Goal: Information Seeking & Learning: Compare options

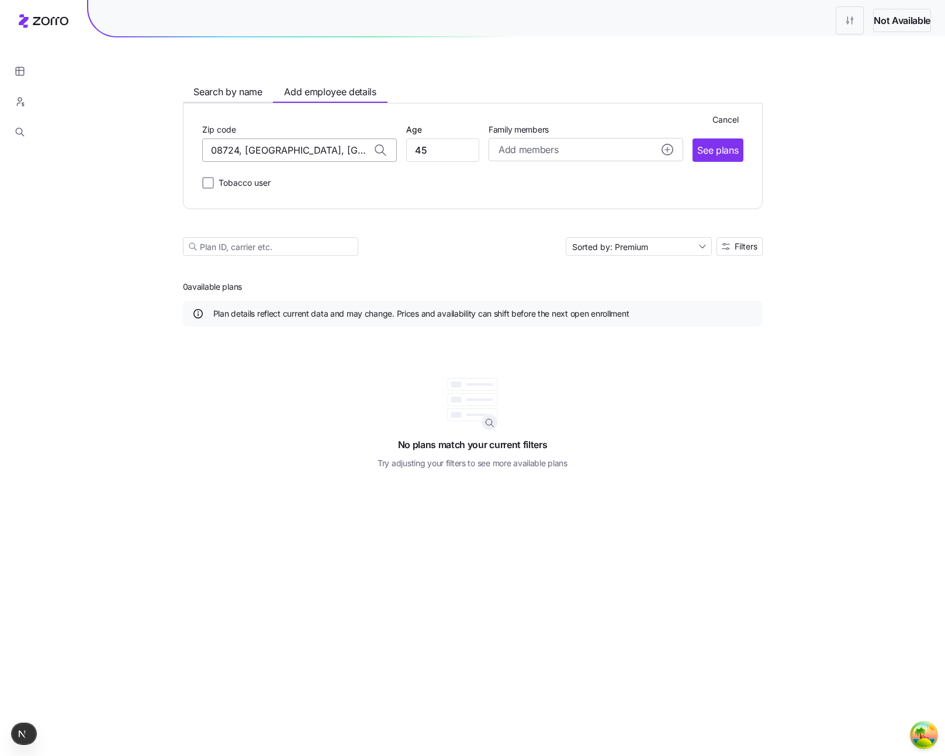
click at [221, 162] on input "08724, [GEOGRAPHIC_DATA], [GEOGRAPHIC_DATA]" at bounding box center [299, 150] width 195 height 23
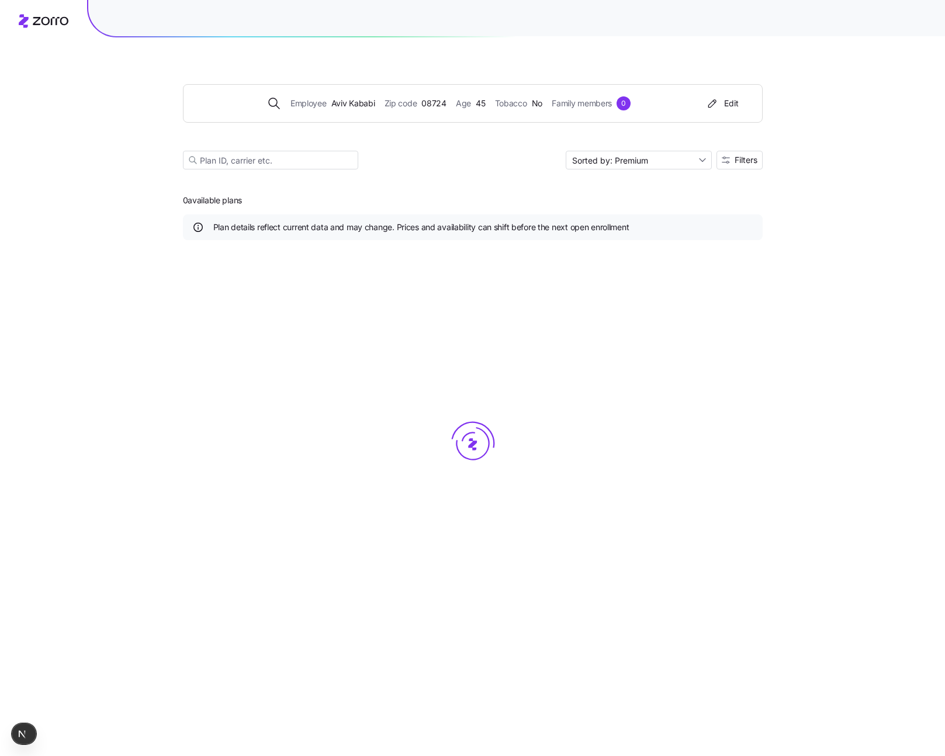
click at [293, 149] on div "Employee Aviv Kababi Zip code 08724 Age 45 Tobacco No Family members 0 Edit Sor…" at bounding box center [473, 112] width 580 height 141
click at [421, 110] on span "08724" at bounding box center [433, 103] width 25 height 13
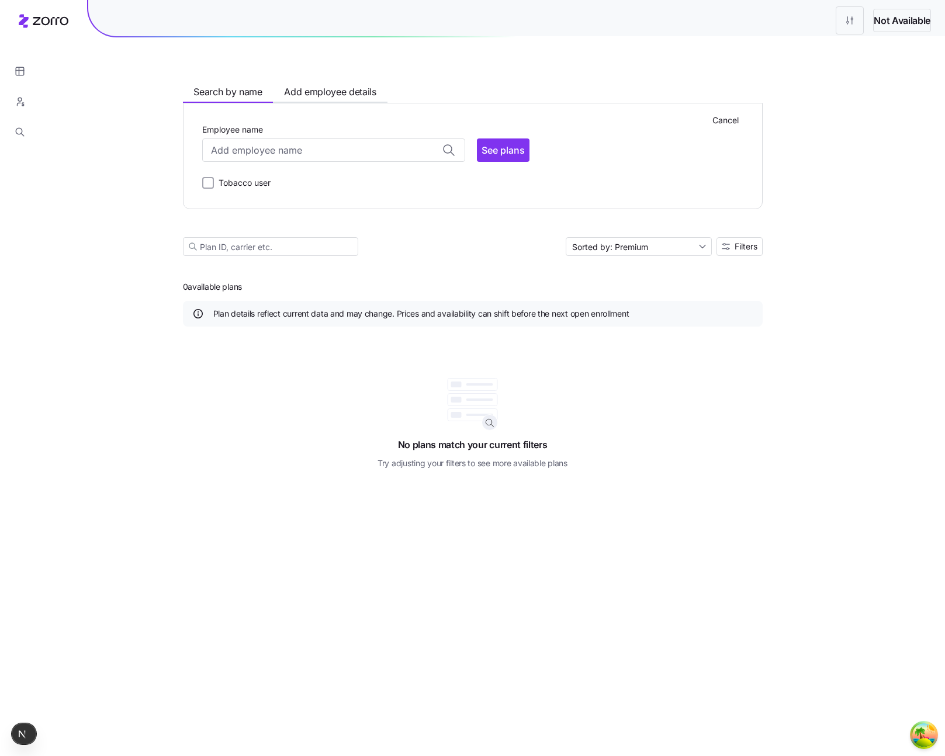
click at [227, 162] on div "Employee name" at bounding box center [333, 142] width 263 height 40
click at [223, 162] on input "Employee name" at bounding box center [333, 150] width 263 height 23
click at [286, 99] on span "Add employee details" at bounding box center [330, 92] width 92 height 15
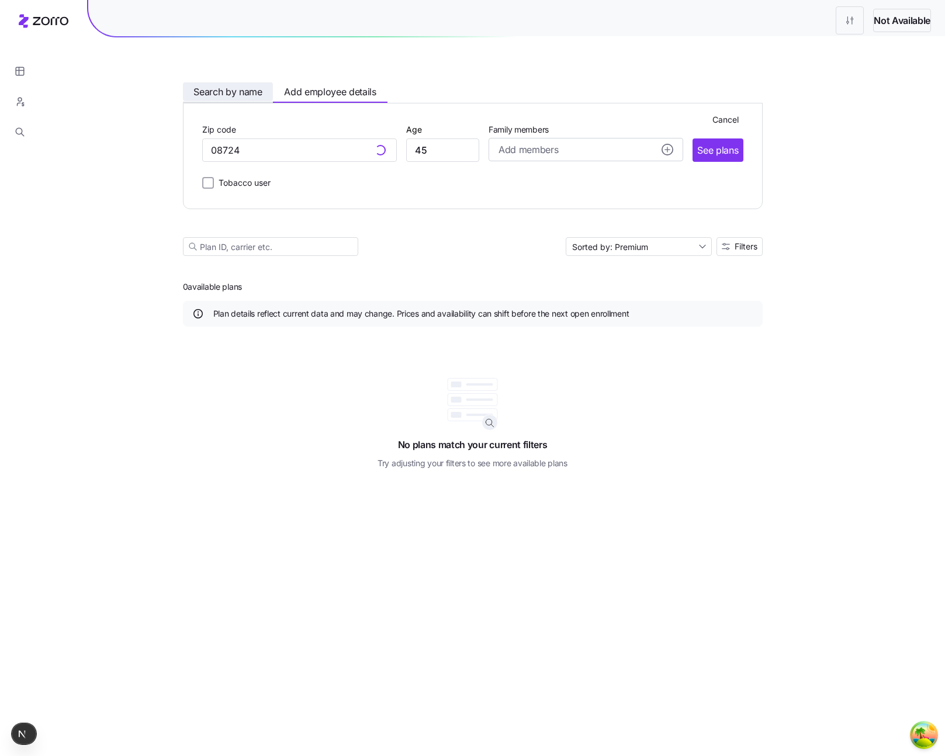
click at [193, 99] on span "Search by name" at bounding box center [227, 92] width 69 height 15
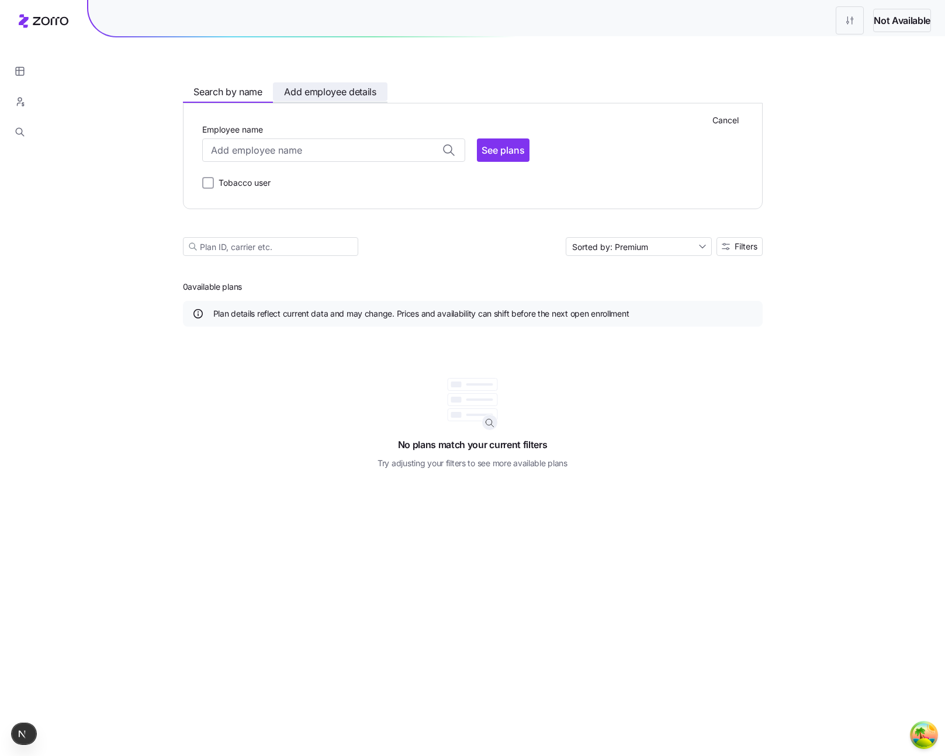
click at [295, 99] on span "Add employee details" at bounding box center [330, 92] width 92 height 15
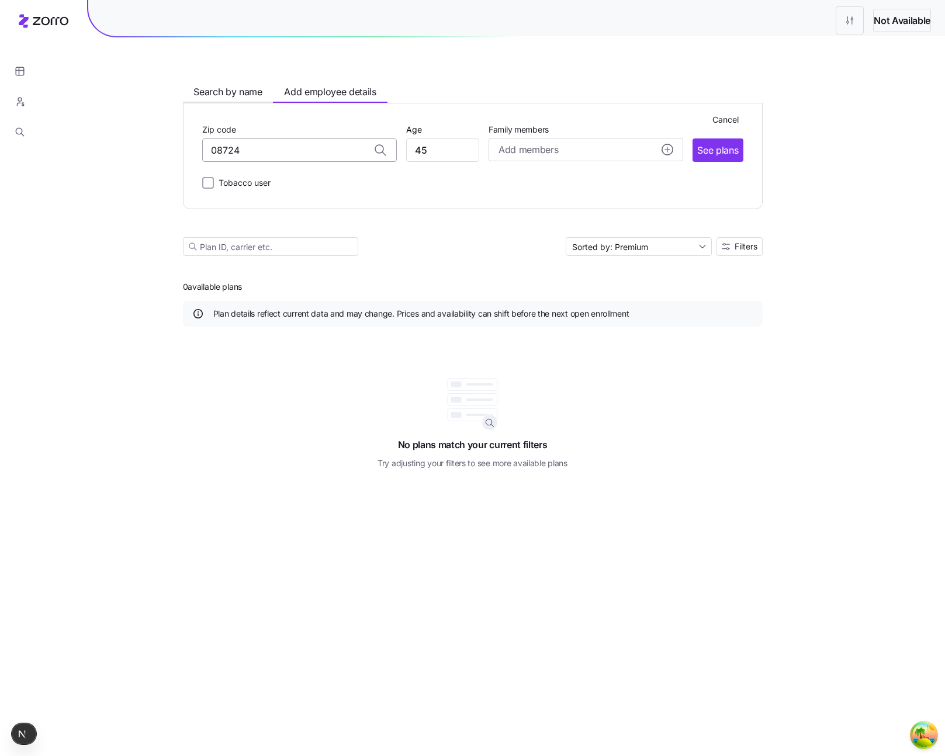
click at [227, 162] on input "08724" at bounding box center [299, 150] width 195 height 23
type input "08724, [GEOGRAPHIC_DATA], [GEOGRAPHIC_DATA]"
click at [183, 101] on button "Search by name" at bounding box center [228, 91] width 91 height 19
click at [320, 162] on input "Employee name" at bounding box center [333, 150] width 263 height 23
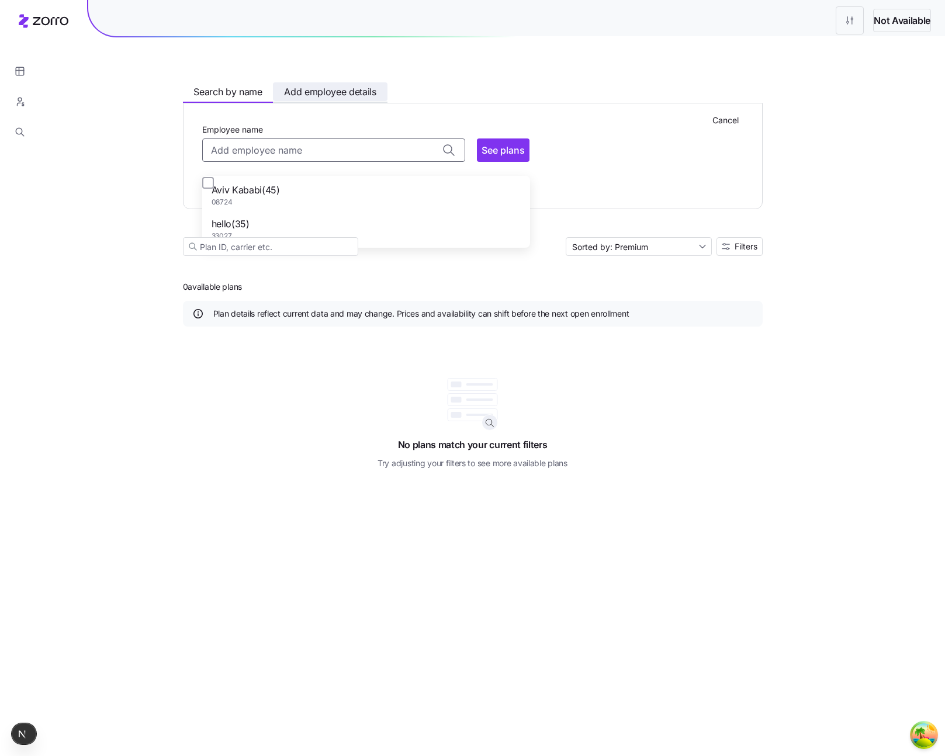
click at [284, 99] on span "Add employee details" at bounding box center [330, 92] width 92 height 15
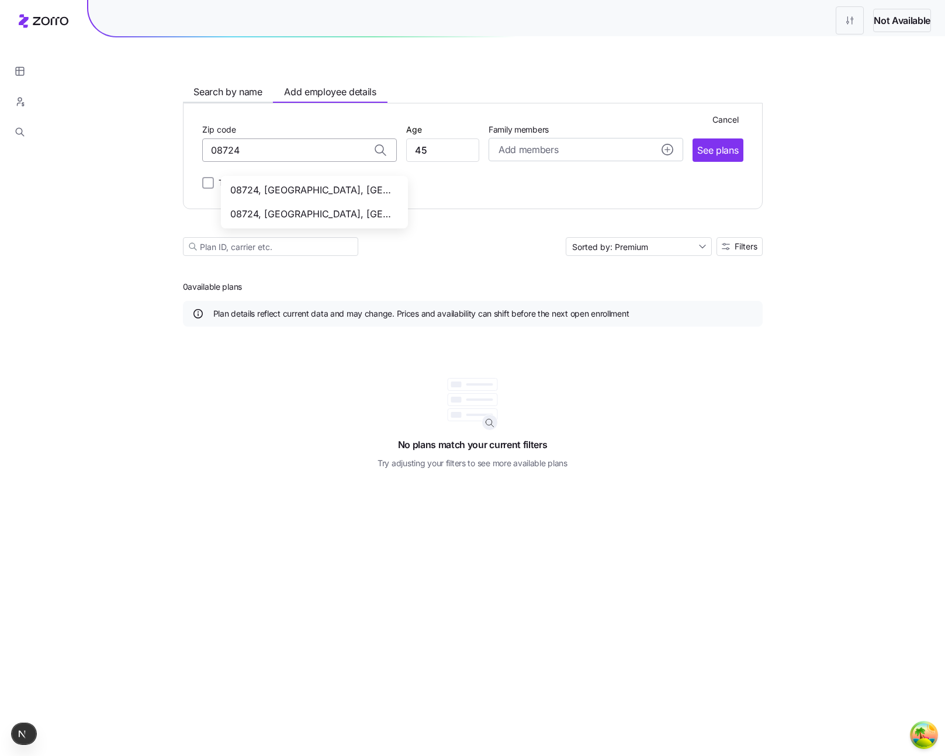
type input "08724, [GEOGRAPHIC_DATA], [GEOGRAPHIC_DATA]"
click at [193, 99] on span "Search by name" at bounding box center [227, 92] width 69 height 15
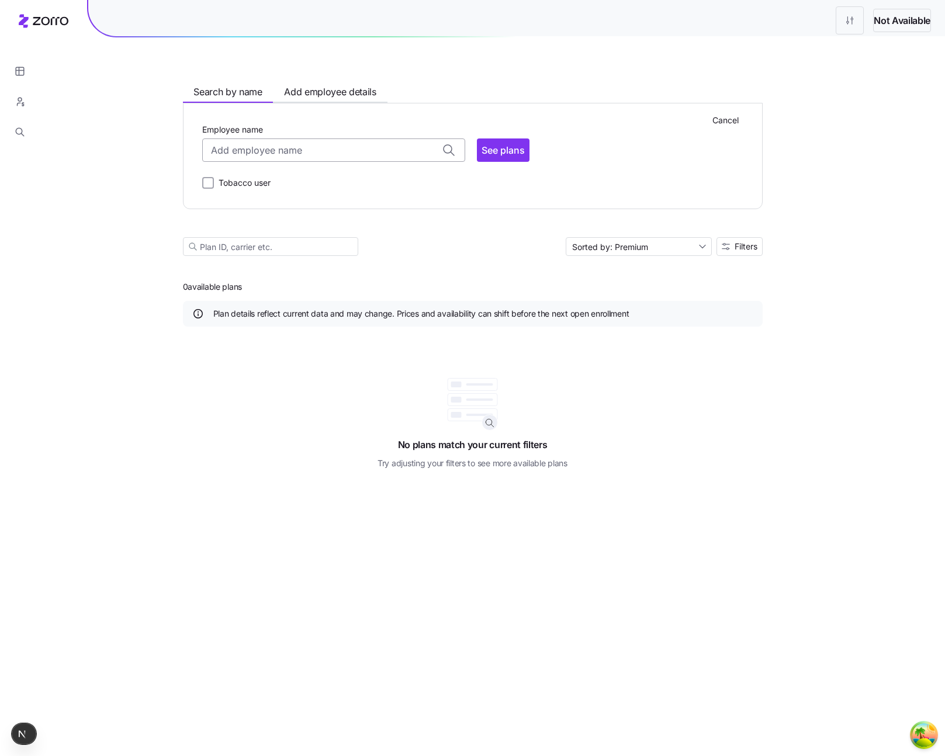
click at [202, 162] on input "Employee name" at bounding box center [333, 150] width 263 height 23
click at [344, 162] on input "Employee name" at bounding box center [333, 150] width 263 height 23
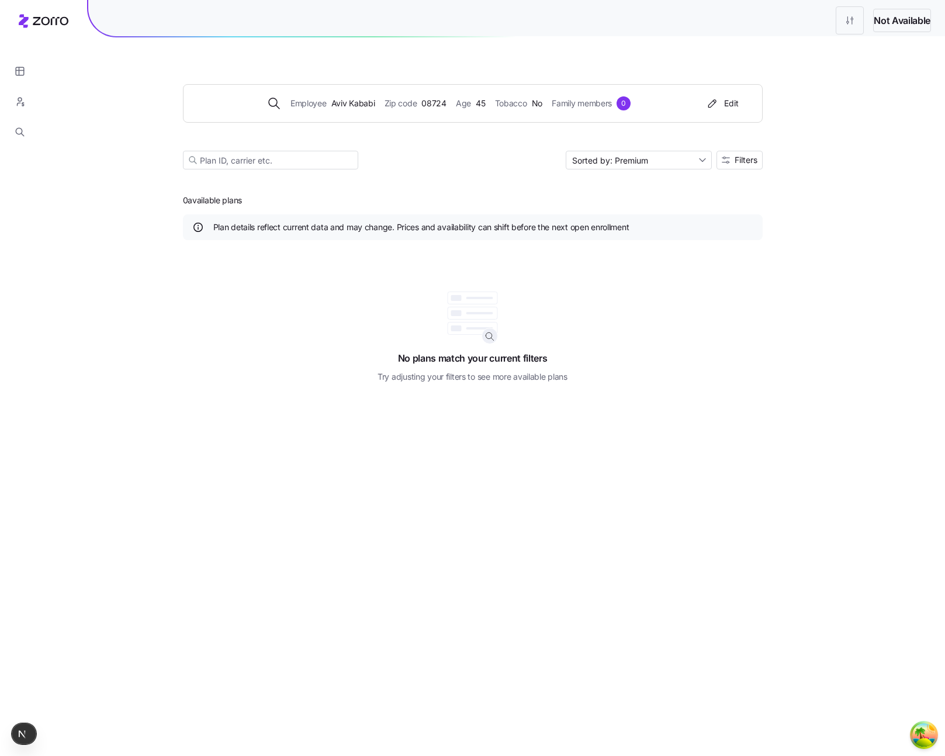
click at [742, 268] on main "Employee Aviv Kababi Zip code 08724 Age 45 Tobacco No Family members 0 Edit Sor…" at bounding box center [473, 378] width 580 height 756
click at [331, 110] on span "Aviv Kababi" at bounding box center [353, 103] width 44 height 13
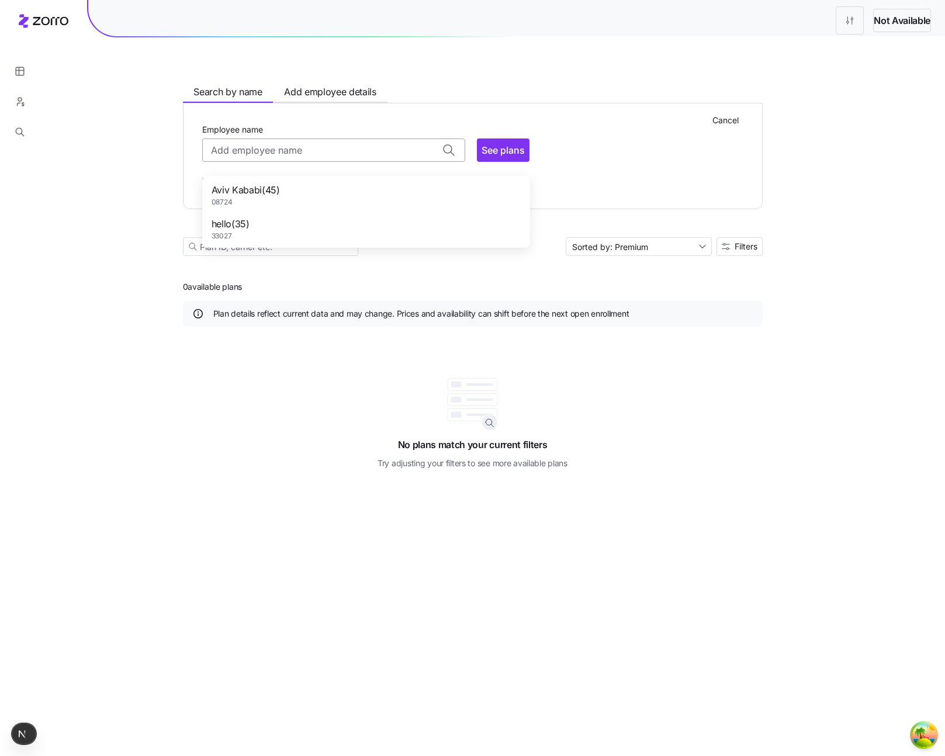
click at [278, 162] on input "Employee name" at bounding box center [333, 150] width 263 height 23
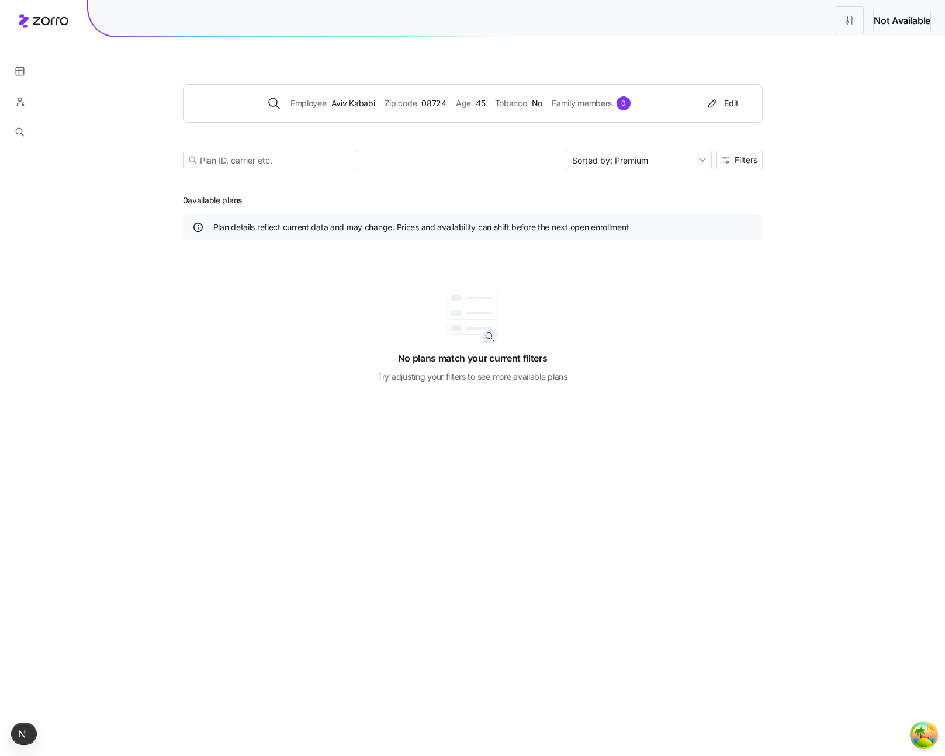
click at [56, 238] on div "Not Available Employee Aviv Kababi Zip code 08724 Age 45 Tobacco No Family memb…" at bounding box center [472, 378] width 945 height 756
click at [266, 149] on div "Employee Aviv Kababi Zip code 08724 Age 45 Tobacco No Family members 0 Edit Sor…" at bounding box center [473, 112] width 580 height 141
click at [251, 123] on div "Employee Aviv Kababi Zip code 08724 Age 45 Tobacco No Family members 0 Edit" at bounding box center [473, 103] width 580 height 39
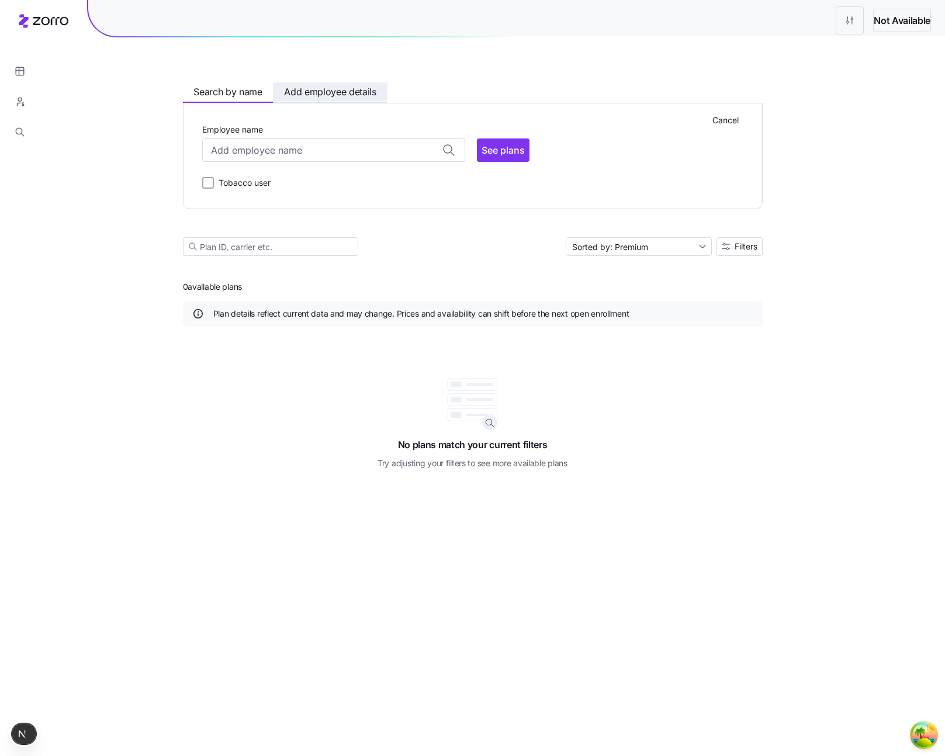
click at [284, 99] on span "Add employee details" at bounding box center [330, 92] width 92 height 15
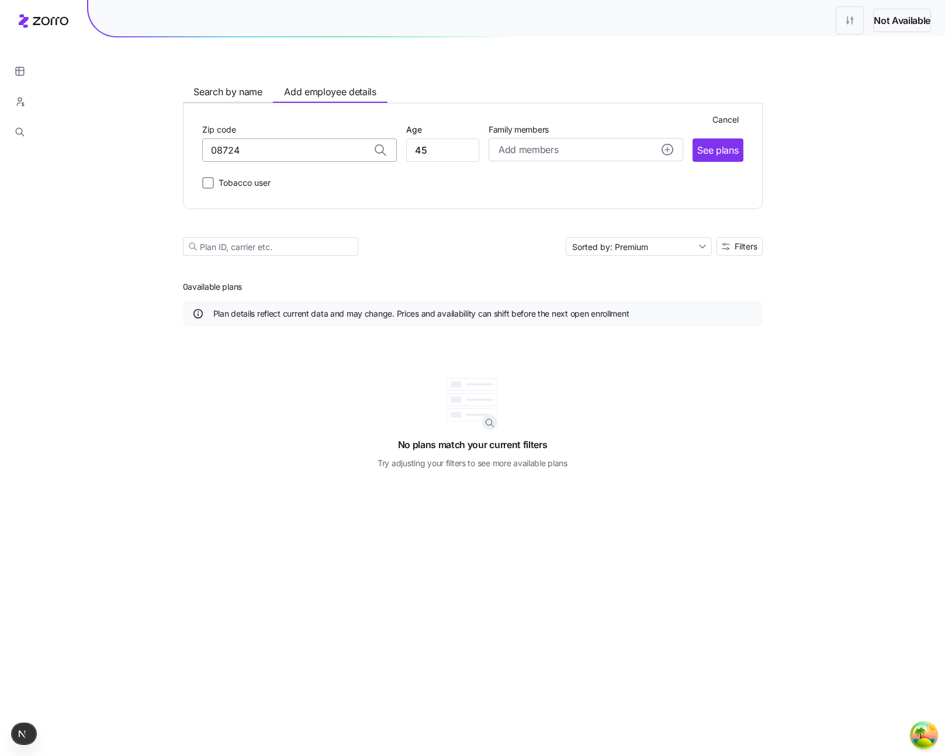
click at [233, 162] on input "08724" at bounding box center [299, 150] width 195 height 23
type input "08724, [GEOGRAPHIC_DATA], [GEOGRAPHIC_DATA]"
click at [193, 99] on span "Search by name" at bounding box center [227, 92] width 69 height 15
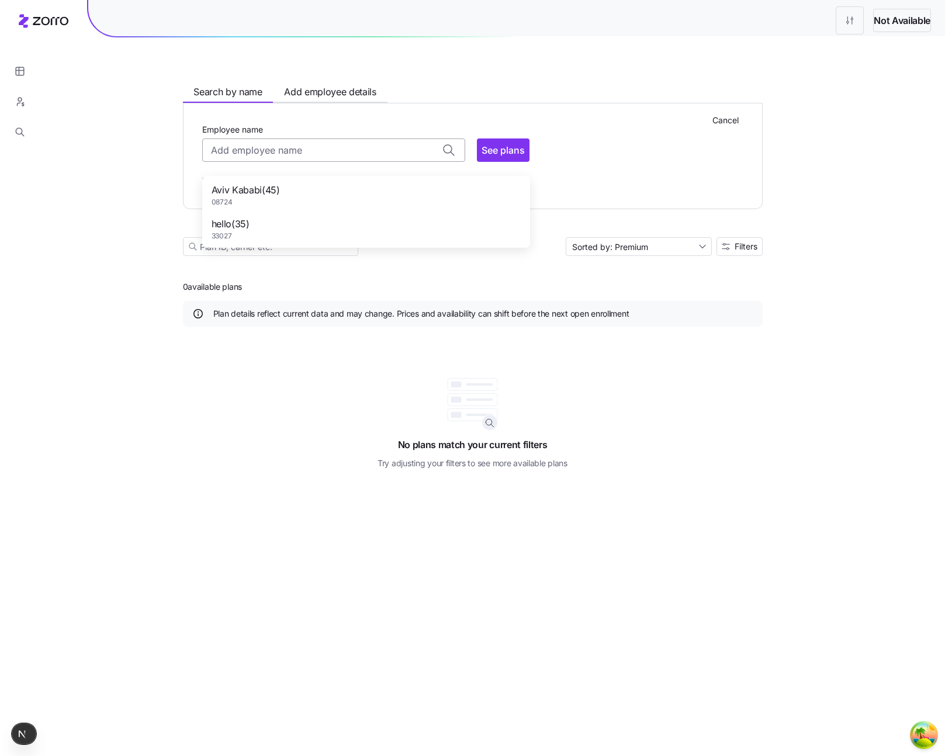
click at [202, 162] on input "Employee name" at bounding box center [333, 150] width 263 height 23
click at [284, 99] on span "Add employee details" at bounding box center [330, 92] width 92 height 15
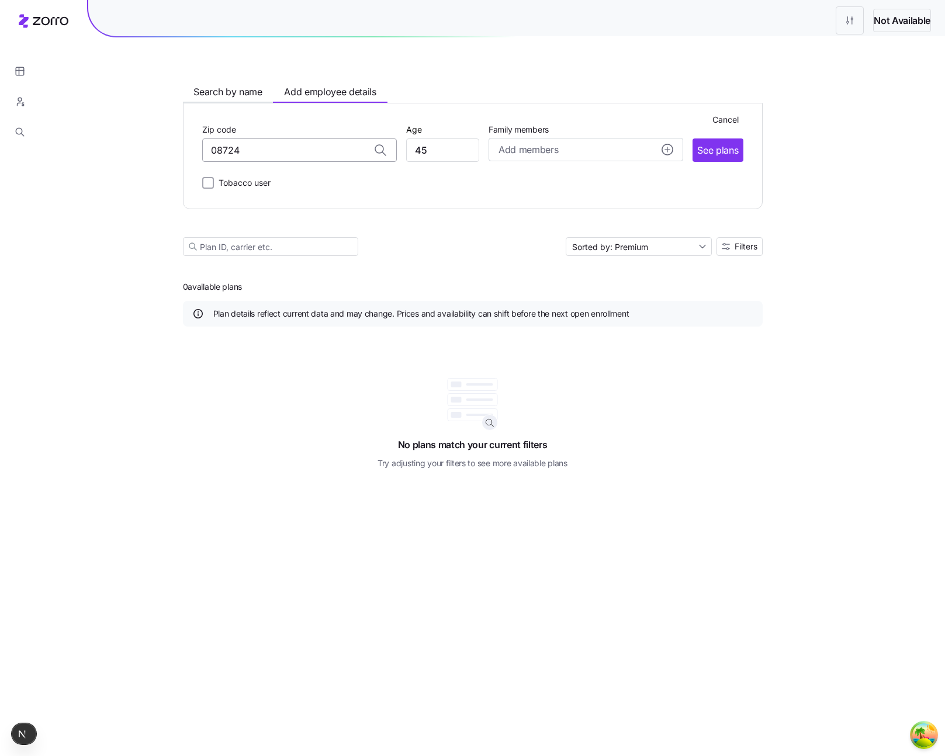
click at [212, 162] on input "08724" at bounding box center [299, 150] width 195 height 23
type input "08724, [GEOGRAPHIC_DATA], [GEOGRAPHIC_DATA]"
click at [193, 99] on span "Search by name" at bounding box center [227, 92] width 69 height 15
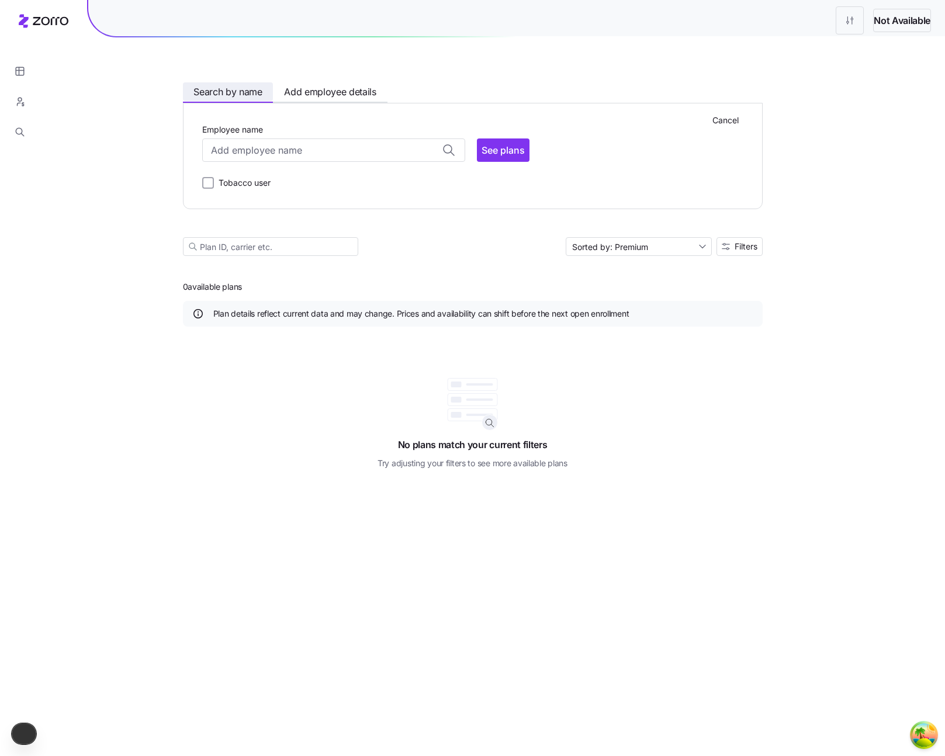
click at [193, 99] on span "Search by name" at bounding box center [227, 92] width 69 height 15
click at [202, 162] on input "Employee name" at bounding box center [333, 150] width 263 height 23
click at [284, 99] on span "Add employee details" at bounding box center [330, 92] width 92 height 15
click at [204, 99] on span "Search by name" at bounding box center [227, 92] width 69 height 15
click at [204, 162] on input "Employee name" at bounding box center [333, 150] width 263 height 23
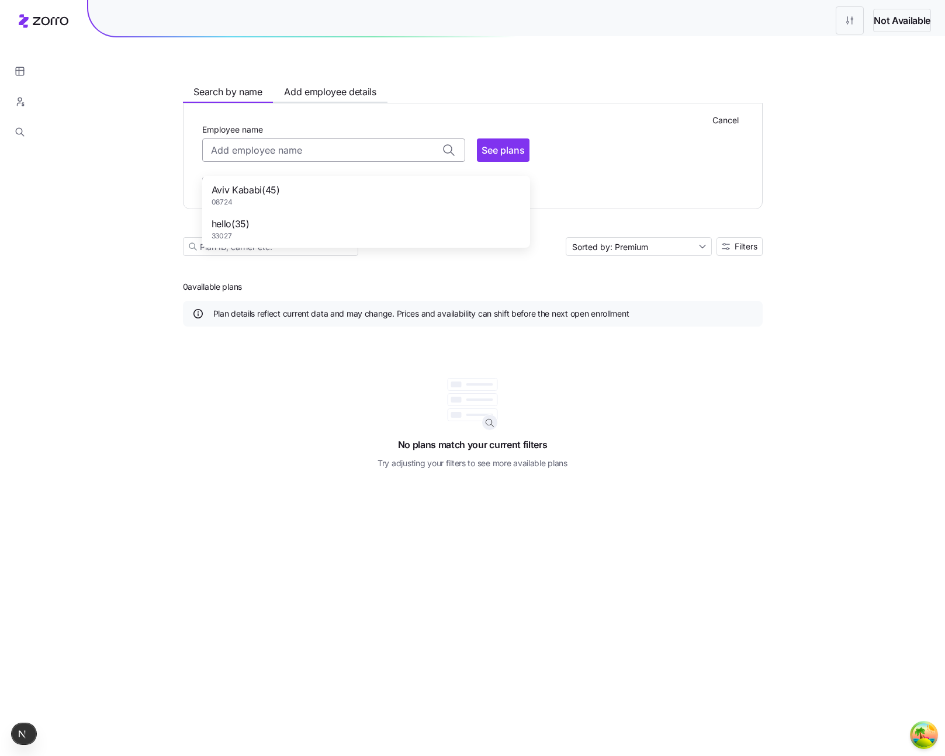
click at [202, 162] on input "Employee name" at bounding box center [333, 150] width 263 height 23
click at [282, 130] on div "Cancel Employee name Aviv Kababi ( 45 ) 08724 hello ( 35 ) 33027 See plans Toba…" at bounding box center [473, 156] width 580 height 106
click at [284, 99] on span "Add employee details" at bounding box center [330, 92] width 92 height 15
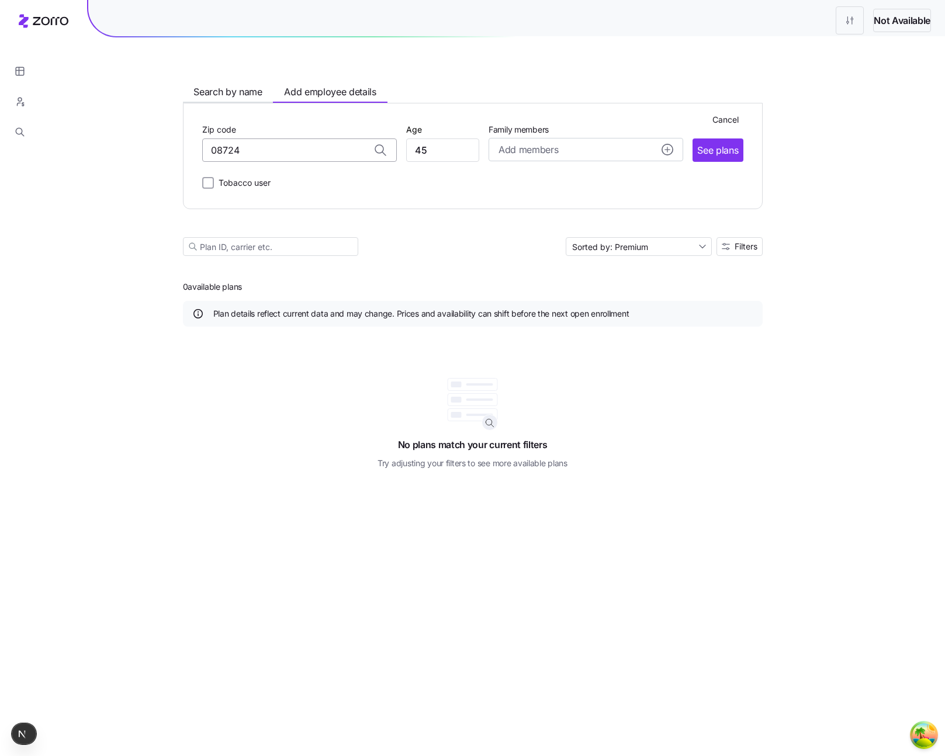
click at [214, 162] on input "08724" at bounding box center [299, 150] width 195 height 23
click at [183, 101] on button "Search by name" at bounding box center [228, 91] width 91 height 19
click at [202, 162] on input "Employee name" at bounding box center [333, 150] width 263 height 23
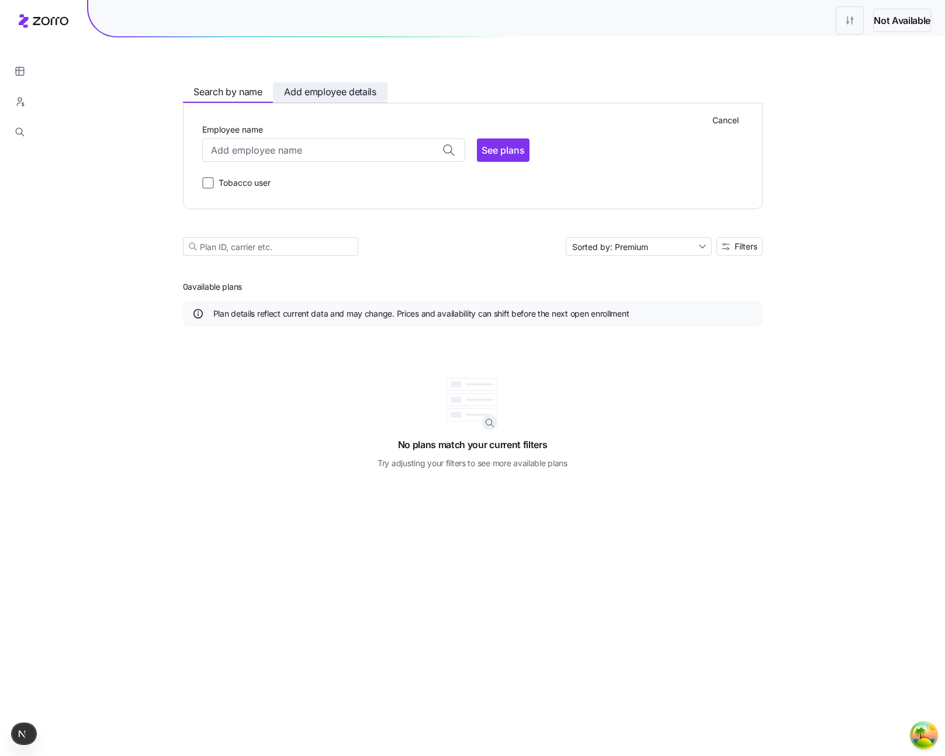
click at [284, 99] on span "Add employee details" at bounding box center [330, 92] width 92 height 15
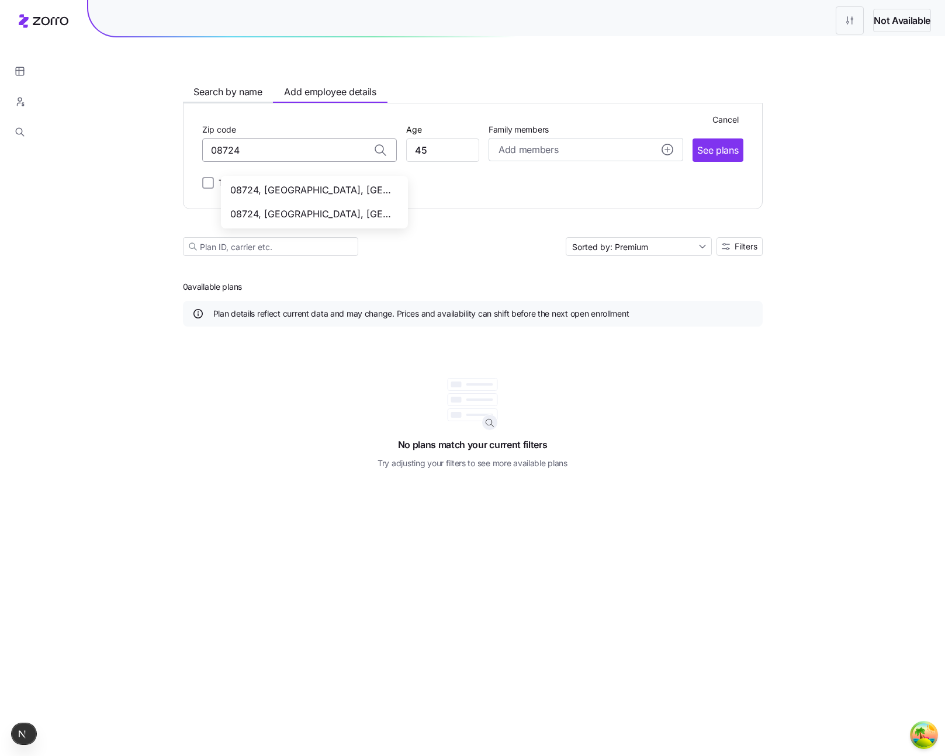
click at [202, 162] on input "08724" at bounding box center [299, 150] width 195 height 23
type input "08724, [GEOGRAPHIC_DATA], [GEOGRAPHIC_DATA]"
click at [250, 162] on input "08724, [GEOGRAPHIC_DATA], [GEOGRAPHIC_DATA]" at bounding box center [299, 150] width 195 height 23
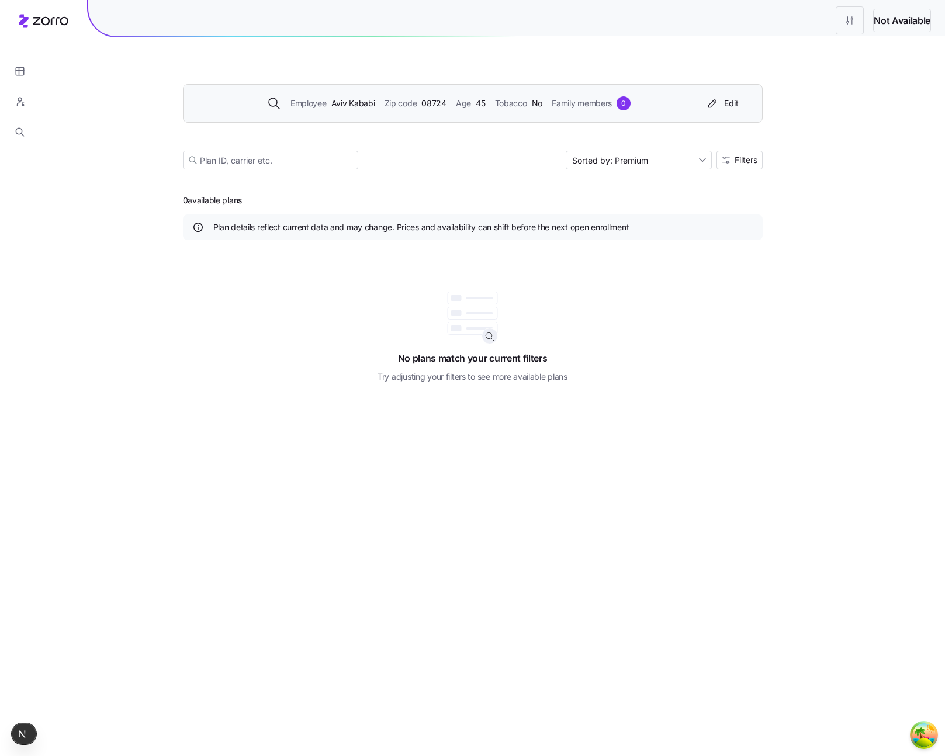
click at [396, 283] on main "Employee Aviv Kababi Zip code 08724 Age 45 Tobacco No Family members 0 Edit Sor…" at bounding box center [473, 378] width 580 height 756
click at [351, 123] on div "Employee Aviv Kababi Zip code 08724 Age 45 Tobacco No Family members 0 Edit" at bounding box center [473, 103] width 580 height 39
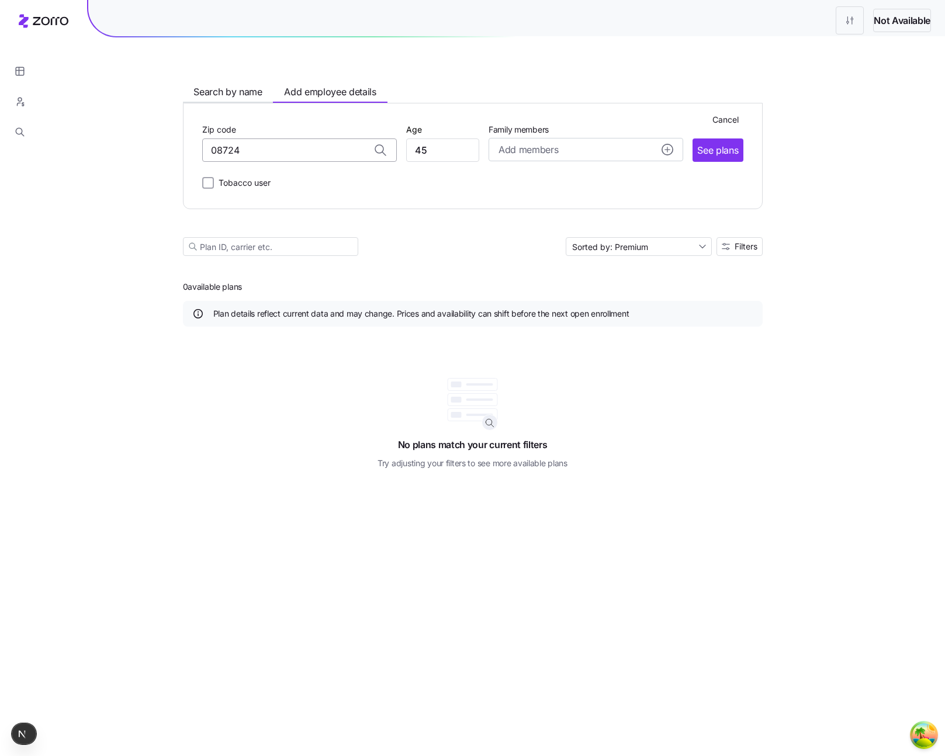
click at [243, 162] on input "08724" at bounding box center [299, 150] width 195 height 23
type input "08724, [GEOGRAPHIC_DATA], [GEOGRAPHIC_DATA]"
click at [193, 99] on span "Search by name" at bounding box center [227, 92] width 69 height 15
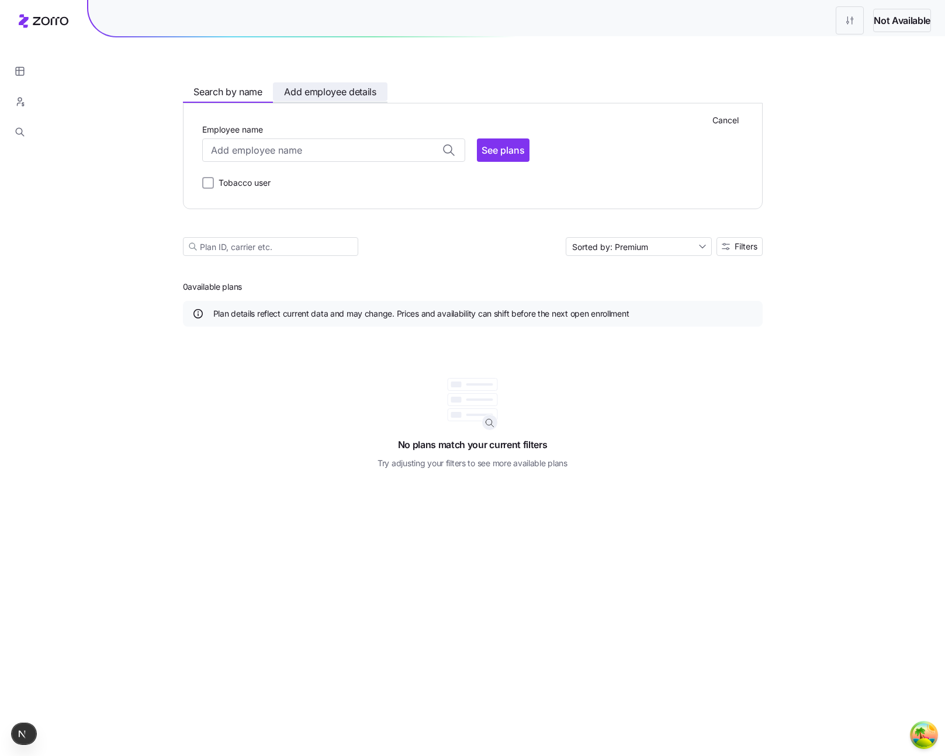
click at [291, 99] on span "Add employee details" at bounding box center [330, 92] width 92 height 15
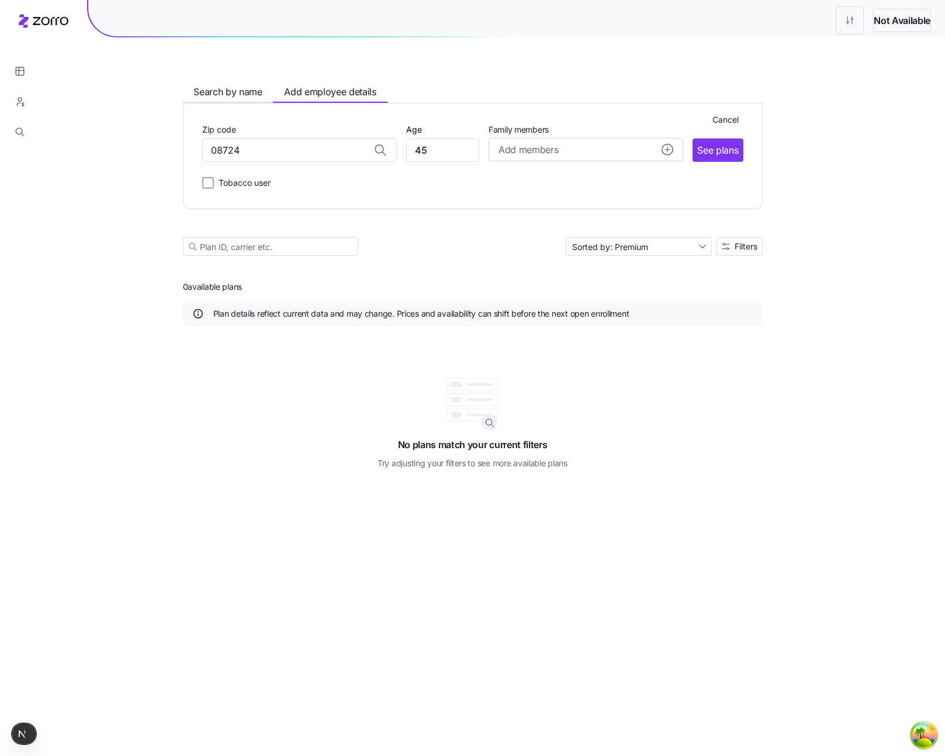
click at [226, 190] on div "Cancel Zip code 08724 08724, Ocean County, NJ 08724, Monmouth County, NJ Age 45…" at bounding box center [472, 156] width 541 height 68
click at [220, 162] on input "08724" at bounding box center [299, 150] width 195 height 23
click at [89, 300] on div "Not Available Search by name Add employee details Cancel Zip code 08724 08724, …" at bounding box center [472, 378] width 945 height 756
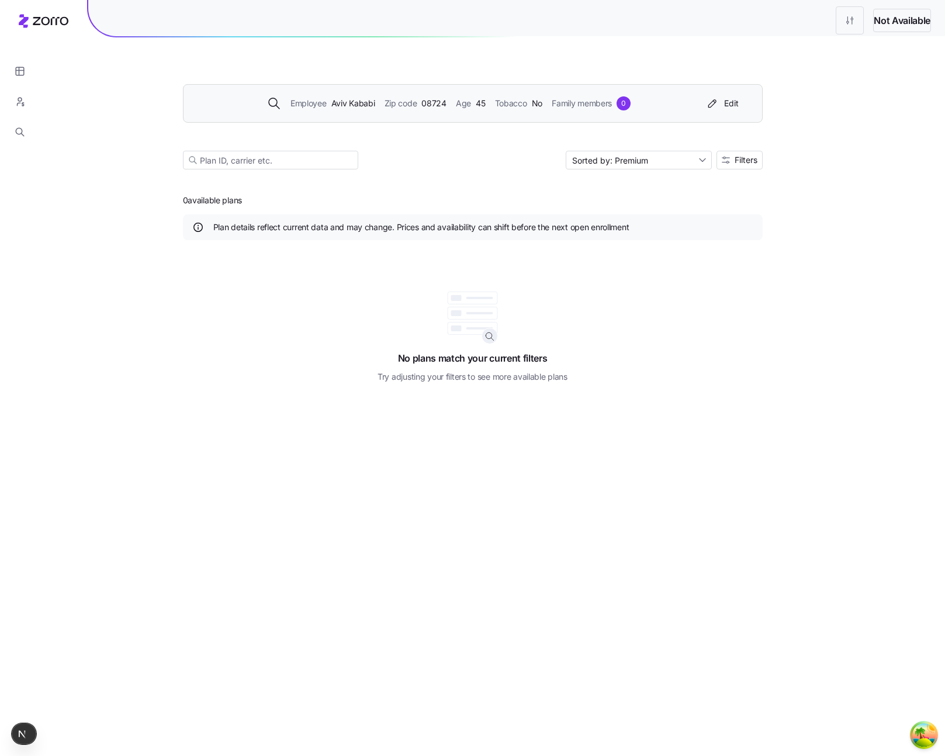
click at [188, 123] on div "Employee Aviv Kababi Zip code 08724 Age 45 Tobacco No Family members 0 Edit" at bounding box center [473, 103] width 580 height 39
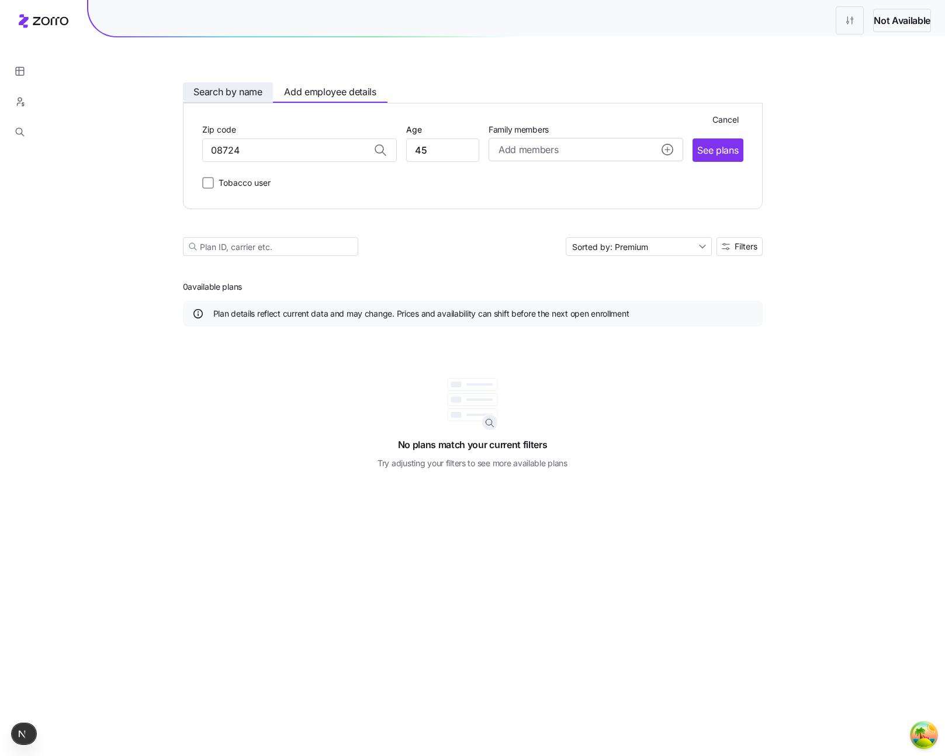
click at [207, 99] on span "Search by name" at bounding box center [227, 92] width 69 height 15
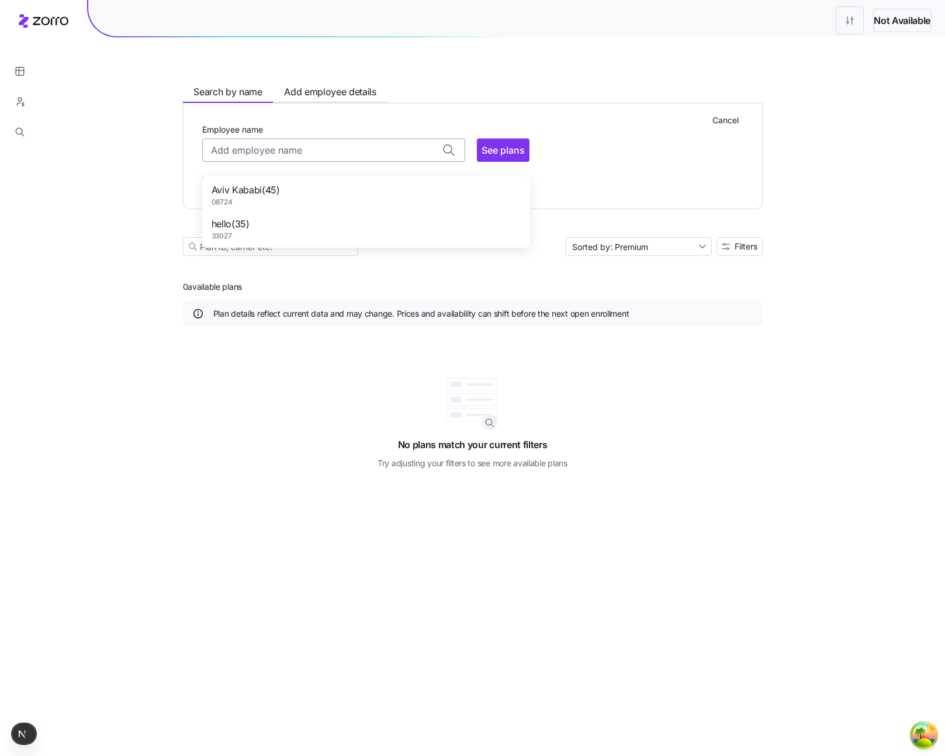
click at [209, 162] on input "Employee name" at bounding box center [333, 150] width 263 height 23
click at [739, 126] on span "Cancel" at bounding box center [726, 121] width 26 height 12
